Goal: Check status: Check status

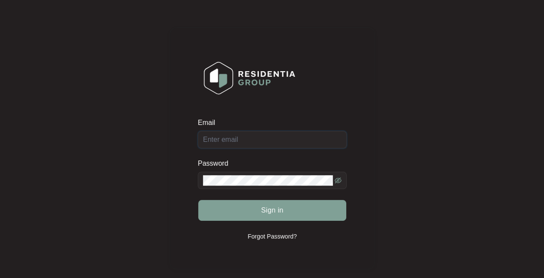
type input "[EMAIL_ADDRESS][DOMAIN_NAME]"
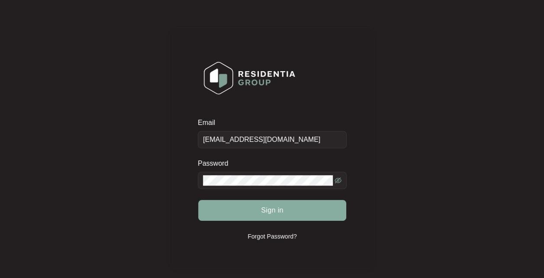
click at [273, 209] on span "Sign in" at bounding box center [272, 210] width 23 height 10
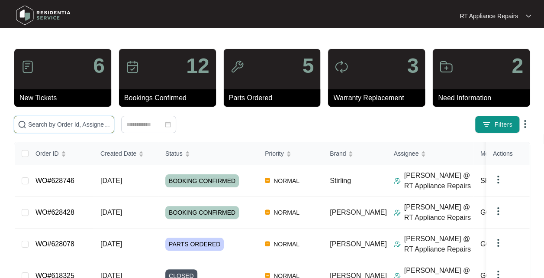
click at [82, 125] on input "text" at bounding box center [69, 124] width 82 height 10
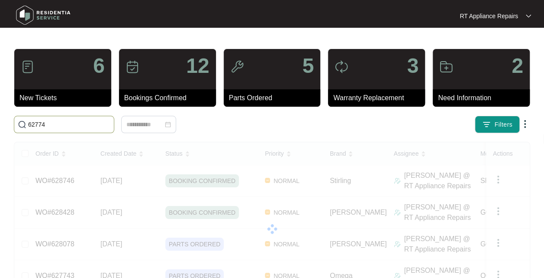
type input "627743"
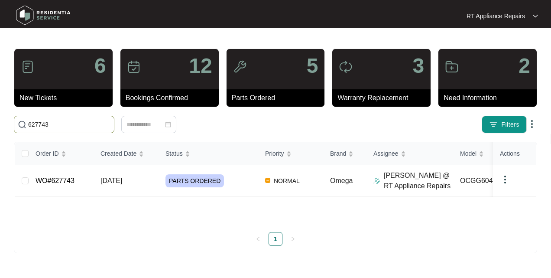
click at [122, 177] on span "[DATE]" at bounding box center [111, 180] width 22 height 7
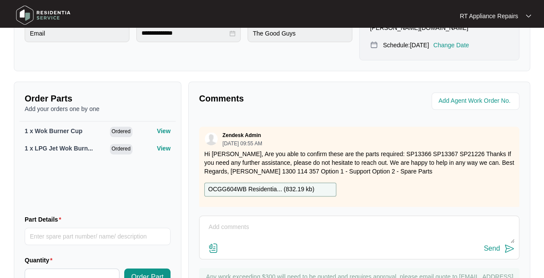
scroll to position [49, 0]
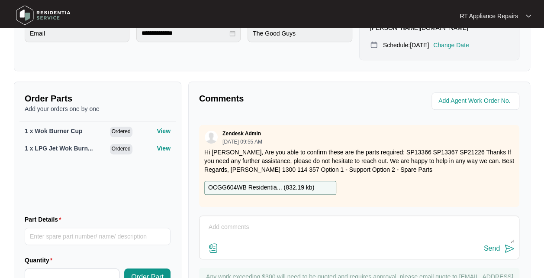
click at [240, 220] on textarea at bounding box center [359, 231] width 311 height 23
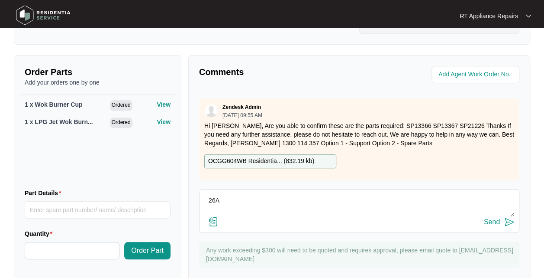
scroll to position [309, 0]
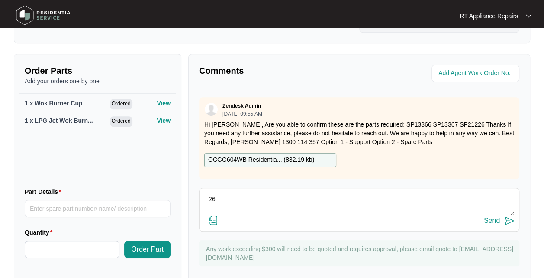
type textarea "2"
click at [255, 155] on p "OCGG604WB Residentia... ( 832.19 kb )" at bounding box center [261, 160] width 106 height 10
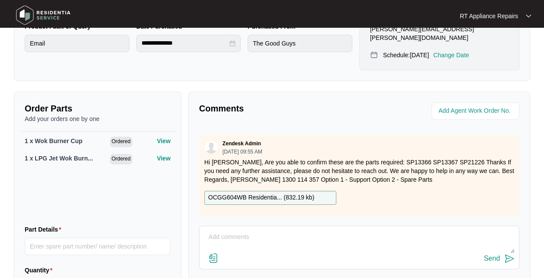
scroll to position [49, 0]
